Goal: Find specific page/section: Find specific page/section

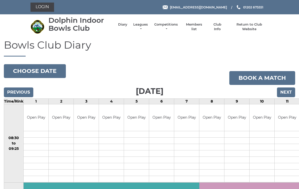
click at [45, 7] on link "Login" at bounding box center [42, 7] width 24 height 9
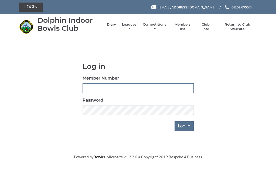
type input "4060"
click at [185, 126] on input "Log in" at bounding box center [184, 126] width 19 height 10
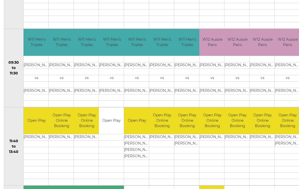
scroll to position [157, 0]
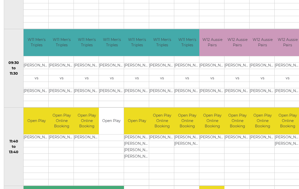
click at [63, 138] on td "David FENDLEY" at bounding box center [62, 138] width 26 height 6
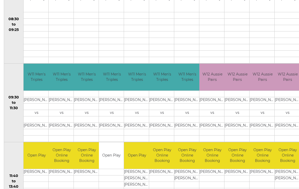
scroll to position [115, 0]
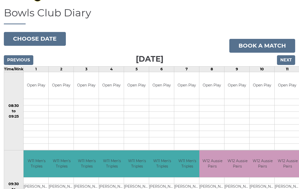
scroll to position [36, 0]
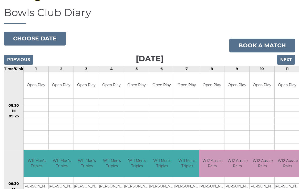
click at [19, 58] on input "Previous" at bounding box center [18, 60] width 29 height 10
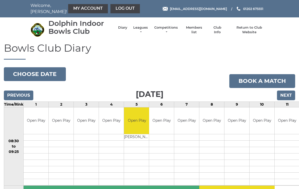
click at [165, 31] on link "Competitions" at bounding box center [165, 29] width 25 height 9
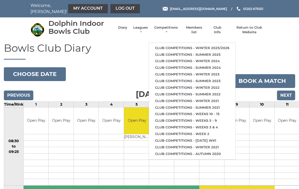
click at [145, 30] on link "Leagues" at bounding box center [140, 29] width 16 height 9
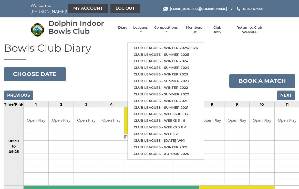
click at [214, 54] on h1 "Bowls Club Diary" at bounding box center [149, 50] width 291 height 17
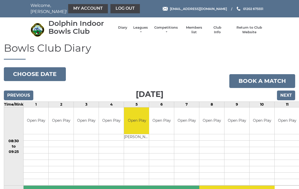
click at [74, 9] on link "My Account" at bounding box center [88, 8] width 40 height 9
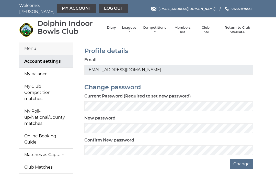
click at [47, 112] on link "My Roll-up/National/County matches" at bounding box center [46, 117] width 54 height 25
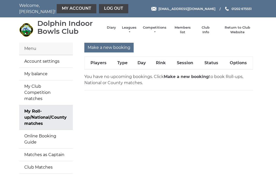
click at [47, 87] on link "My Club Competition matches" at bounding box center [46, 92] width 54 height 25
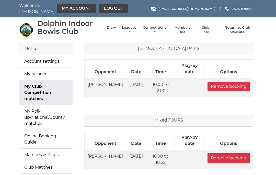
click at [112, 29] on link "Diary" at bounding box center [111, 27] width 9 height 5
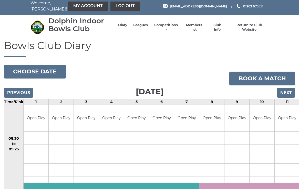
scroll to position [3, 0]
click at [125, 25] on li "Diary" at bounding box center [120, 27] width 14 height 14
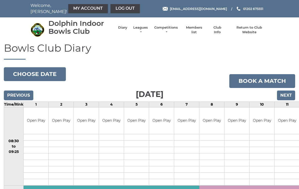
click at [124, 30] on link "Diary" at bounding box center [122, 27] width 9 height 5
click at [47, 75] on button "Choose date" at bounding box center [35, 74] width 62 height 14
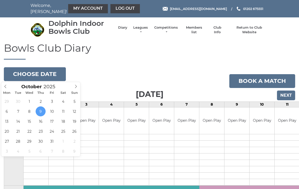
type input "2025-10-12"
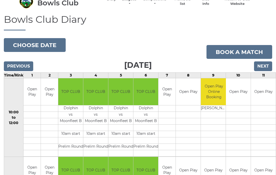
scroll to position [18, 0]
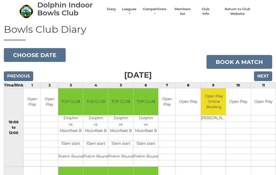
click at [18, 74] on input "Previous" at bounding box center [18, 77] width 29 height 10
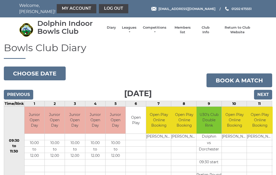
click at [65, 9] on link "My Account" at bounding box center [77, 8] width 40 height 9
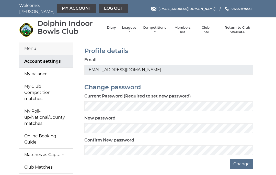
click at [41, 90] on link "My Club Competition matches" at bounding box center [46, 92] width 54 height 25
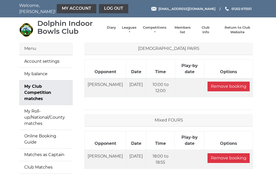
scroll to position [11, 0]
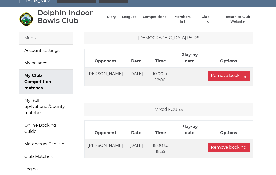
click at [36, 102] on link "My Roll-up/National/County matches" at bounding box center [46, 106] width 54 height 25
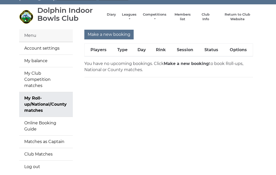
scroll to position [15, 0]
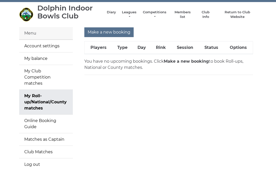
click at [52, 133] on link "Matches as Captain" at bounding box center [46, 139] width 54 height 12
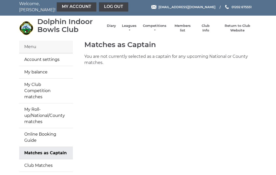
scroll to position [11, 0]
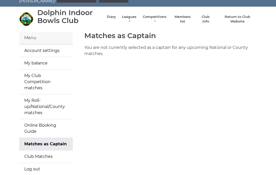
click at [44, 150] on link "Club Matches" at bounding box center [46, 156] width 54 height 12
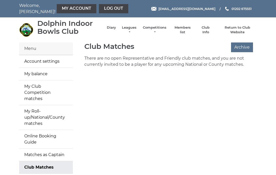
click at [37, 90] on link "My Club Competition matches" at bounding box center [46, 92] width 54 height 25
